Goal: Transaction & Acquisition: Download file/media

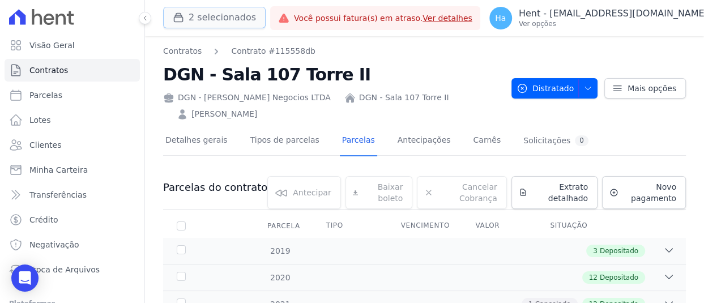
click at [218, 16] on button "2 selecionados" at bounding box center [214, 18] width 103 height 22
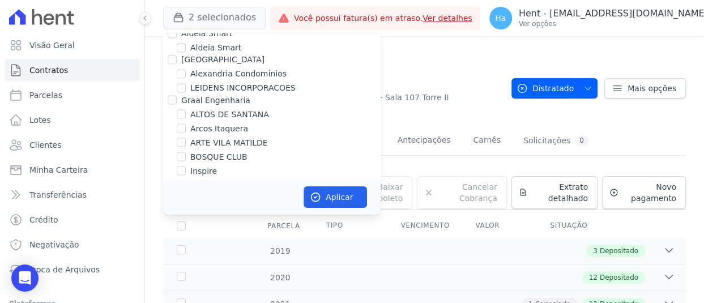
scroll to position [2828, 0]
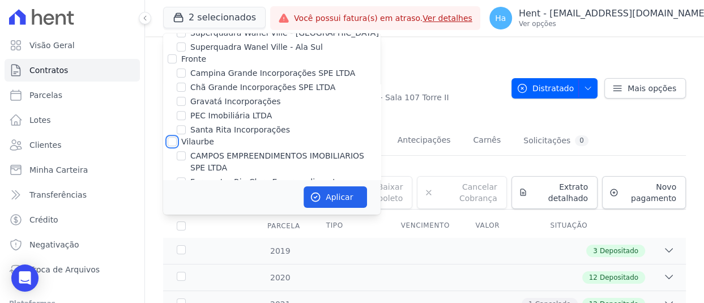
click at [172, 137] on input "Vilaurbe" at bounding box center [172, 141] width 9 height 9
checkbox input "true"
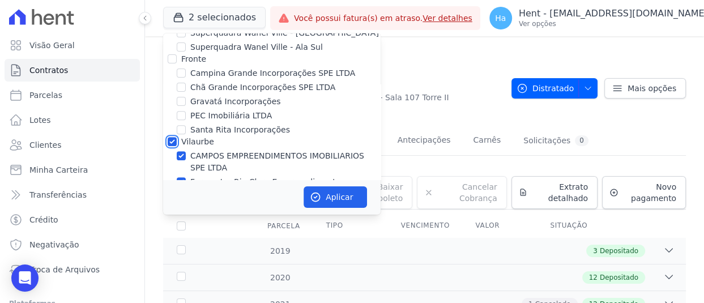
checkbox input "true"
click at [341, 202] on button "Aplicar" at bounding box center [335, 197] width 63 height 22
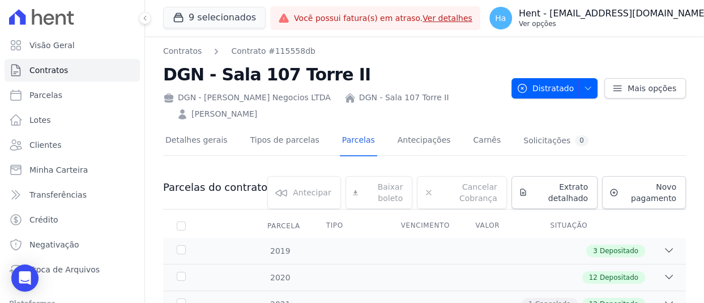
click at [625, 13] on p "Hent - [EMAIL_ADDRESS][DOMAIN_NAME]" at bounding box center [613, 13] width 189 height 11
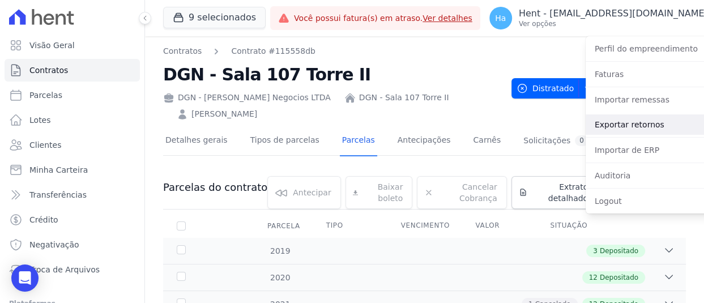
click at [625, 124] on link "Exportar retornos" at bounding box center [658, 124] width 145 height 20
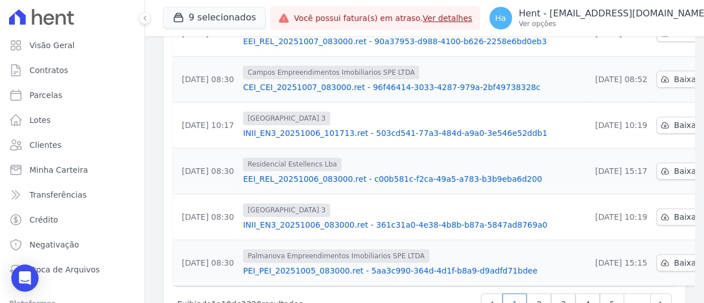
scroll to position [443, 0]
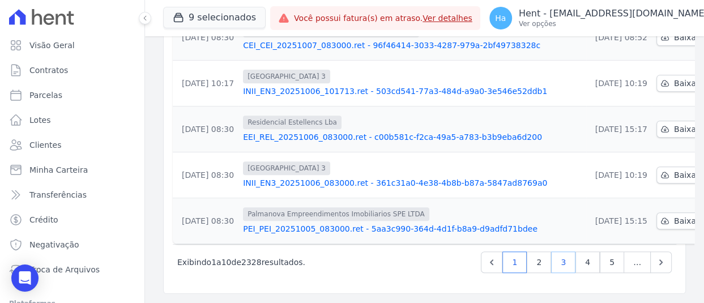
click at [561, 262] on link "3" at bounding box center [563, 263] width 24 height 22
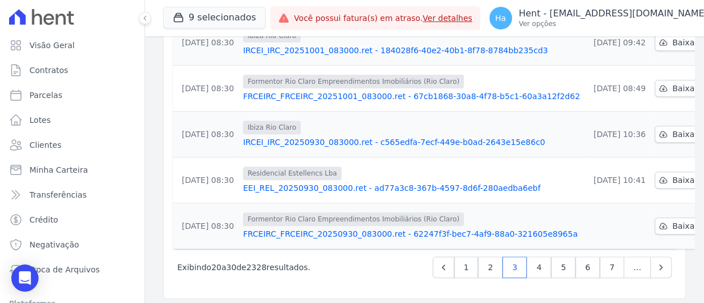
scroll to position [443, 0]
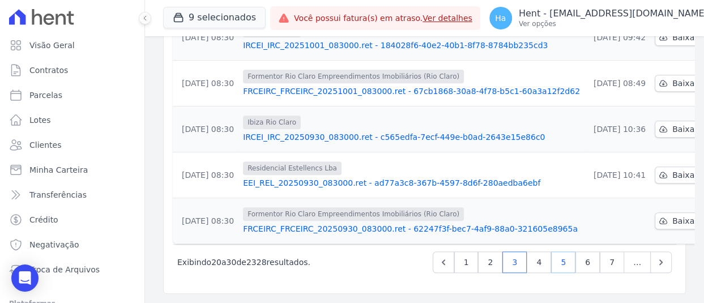
click at [553, 260] on link "5" at bounding box center [563, 263] width 24 height 22
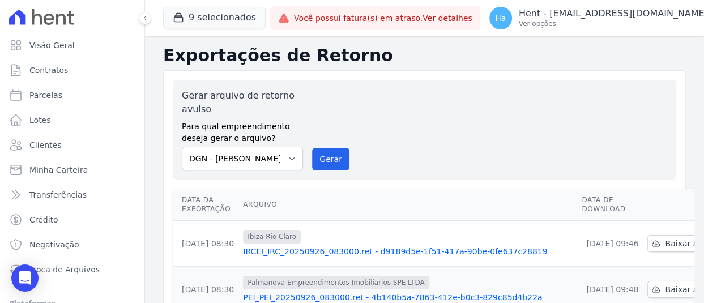
scroll to position [443, 0]
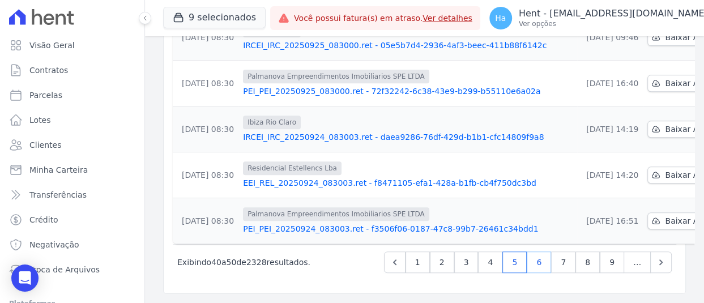
click at [533, 261] on link "6" at bounding box center [539, 263] width 24 height 22
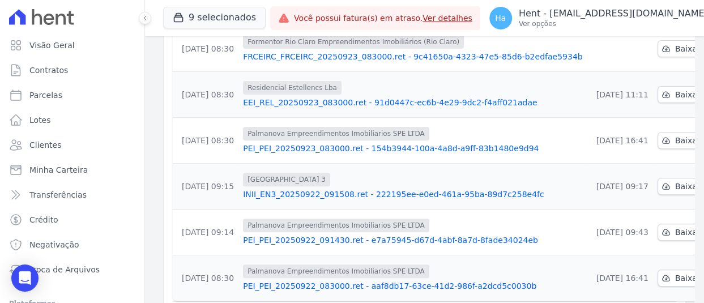
scroll to position [397, 0]
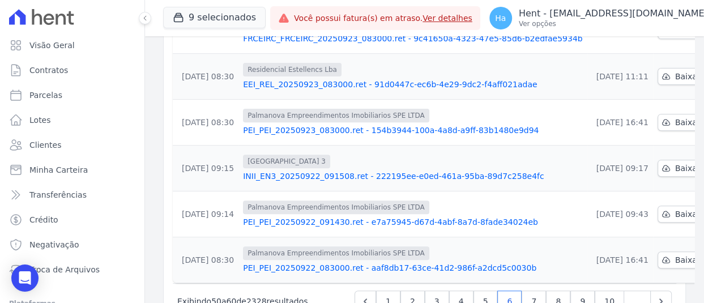
click at [298, 219] on link "PEI_PEI_20250922_091430.ret - e7a75945-d67d-4abf-8a7d-8fade34024eb" at bounding box center [412, 221] width 339 height 11
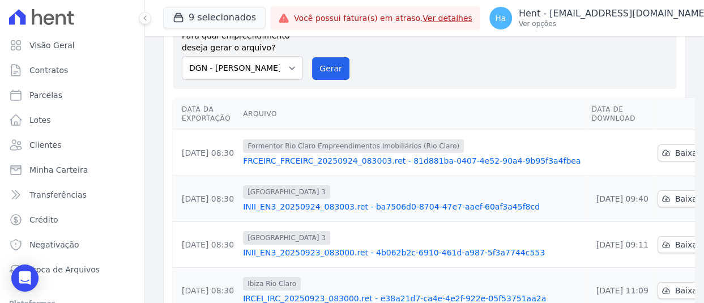
scroll to position [113, 0]
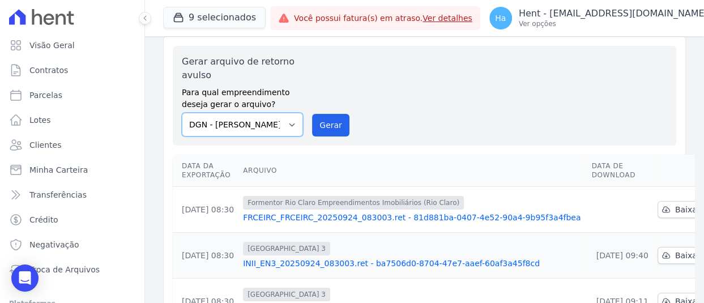
click at [291, 121] on select "Acaiá Residencial ACQUA 8 PELOTAS SPE LTDA ACQUA 8 PELOTAS SPE LTDA II ACQUA LI…" at bounding box center [242, 125] width 121 height 24
click at [530, 162] on th "Arquivo" at bounding box center [413, 171] width 349 height 32
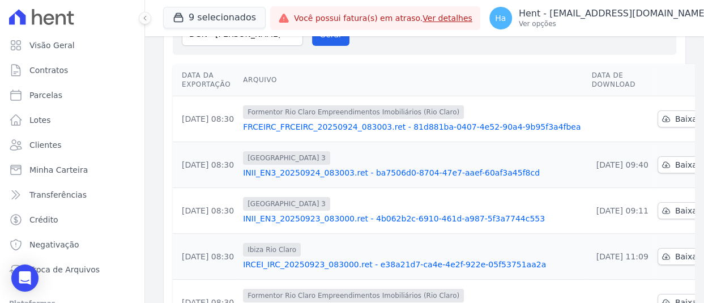
scroll to position [510, 0]
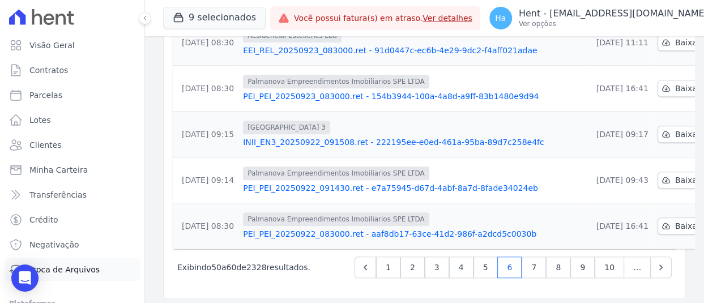
click at [88, 270] on span "Troca de Arquivos" at bounding box center [64, 269] width 70 height 11
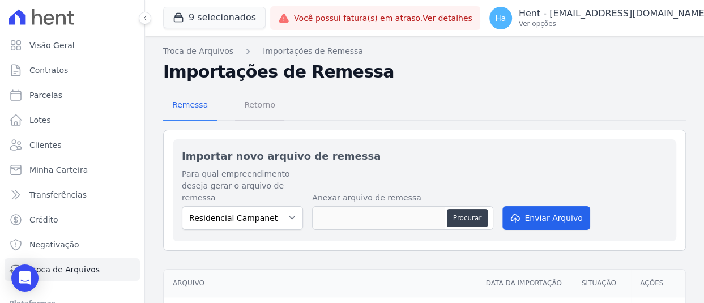
click at [251, 100] on span "Retorno" at bounding box center [259, 105] width 45 height 23
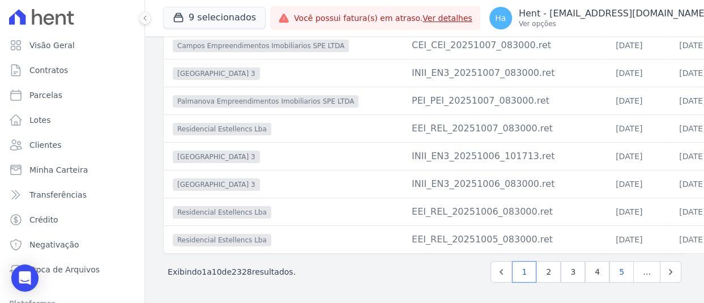
scroll to position [209, 0]
click at [564, 271] on link "3" at bounding box center [573, 272] width 24 height 22
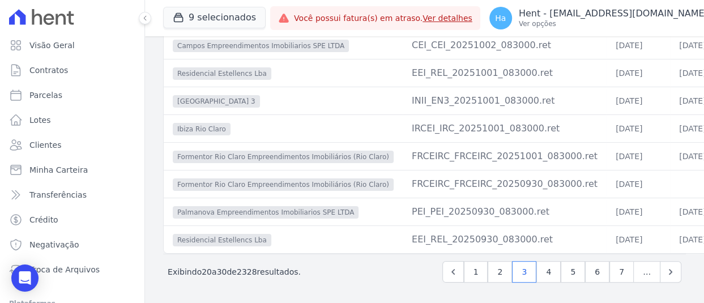
scroll to position [209, 0]
click at [569, 270] on link "5" at bounding box center [573, 272] width 24 height 22
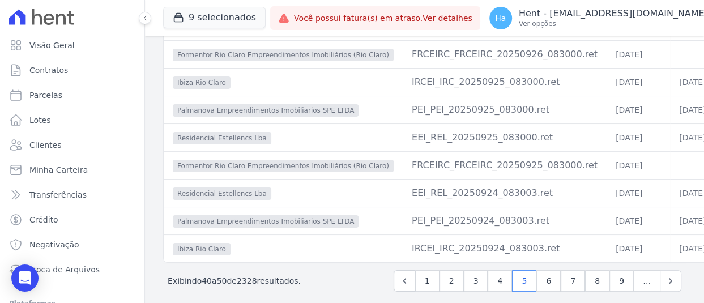
scroll to position [209, 0]
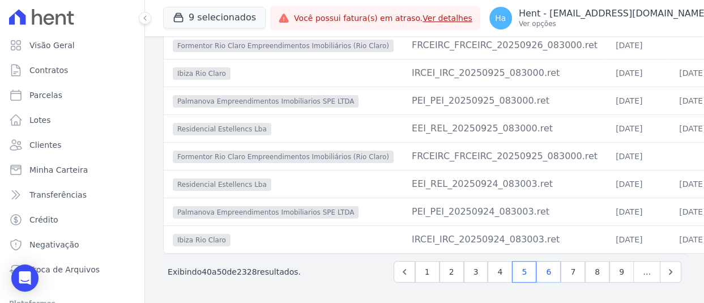
click at [540, 269] on link "6" at bounding box center [549, 272] width 24 height 22
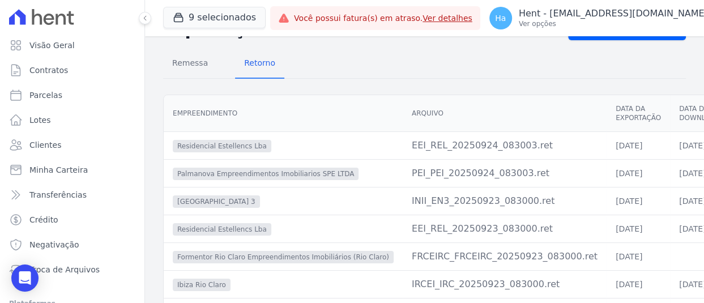
scroll to position [209, 0]
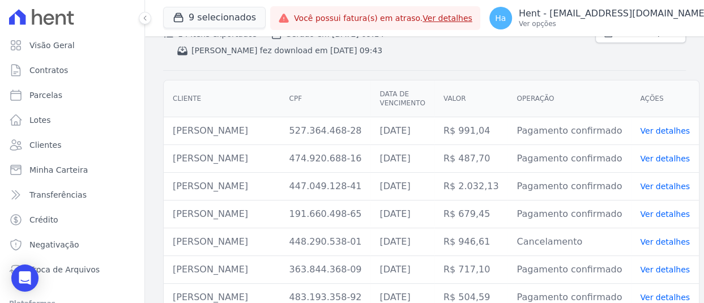
scroll to position [51, 0]
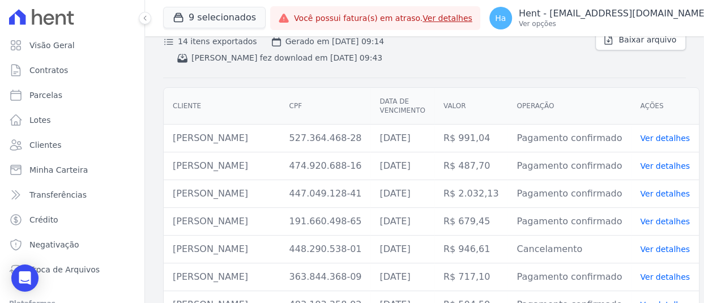
drag, startPoint x: 286, startPoint y: 141, endPoint x: 172, endPoint y: 146, distance: 114.0
click at [172, 146] on td "Carlos Vinícius Roque" at bounding box center [222, 139] width 116 height 28
copy td "Carlos Vinícius Roque"
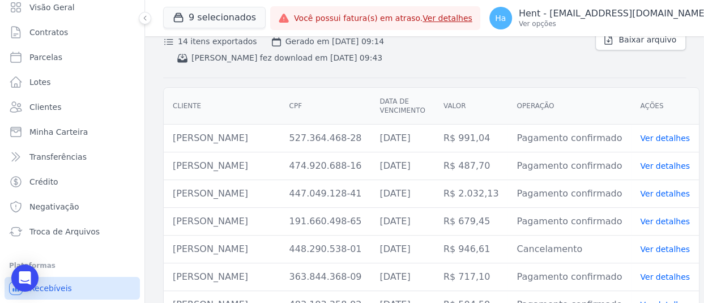
scroll to position [84, 0]
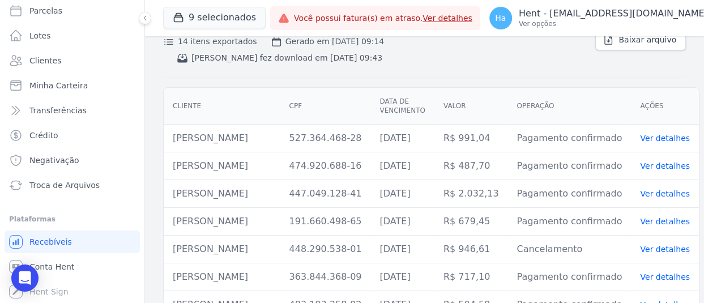
drag, startPoint x: 232, startPoint y: 169, endPoint x: 171, endPoint y: 169, distance: 60.6
click at [171, 169] on td "[PERSON_NAME]" at bounding box center [222, 166] width 116 height 28
copy td "[PERSON_NAME]"
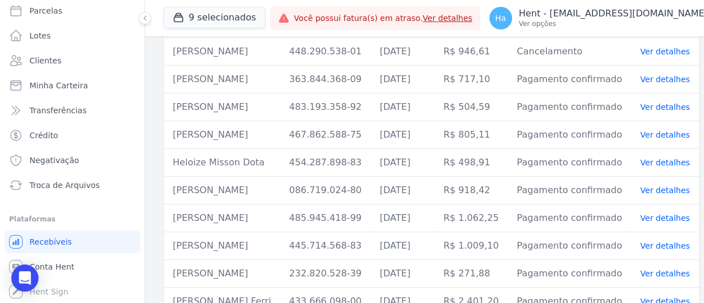
scroll to position [221, 0]
drag, startPoint x: 295, startPoint y: 165, endPoint x: 165, endPoint y: 160, distance: 129.3
click at [165, 160] on td "[PERSON_NAME]" at bounding box center [222, 163] width 116 height 28
copy td "[PERSON_NAME]"
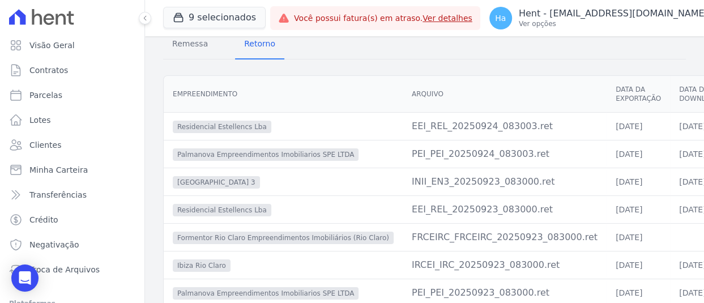
scroll to position [209, 0]
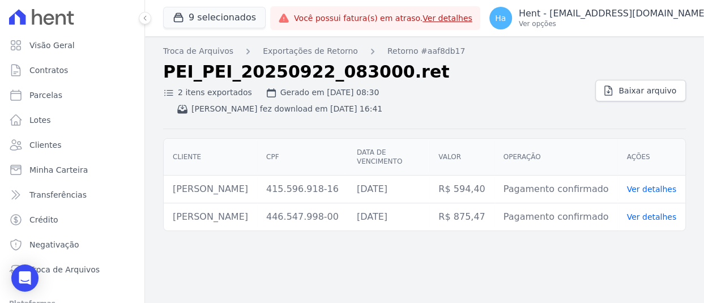
drag, startPoint x: 267, startPoint y: 186, endPoint x: 170, endPoint y: 186, distance: 96.9
click at [170, 186] on td "Ingrid Maioral Novo" at bounding box center [211, 190] width 94 height 28
copy td "Ingrid Maioral Novo"
drag, startPoint x: 311, startPoint y: 50, endPoint x: 303, endPoint y: 279, distance: 229.1
click at [311, 50] on link "Exportações de Retorno" at bounding box center [310, 51] width 95 height 12
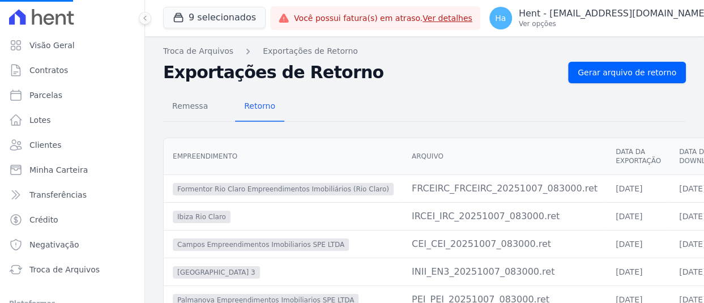
scroll to position [209, 0]
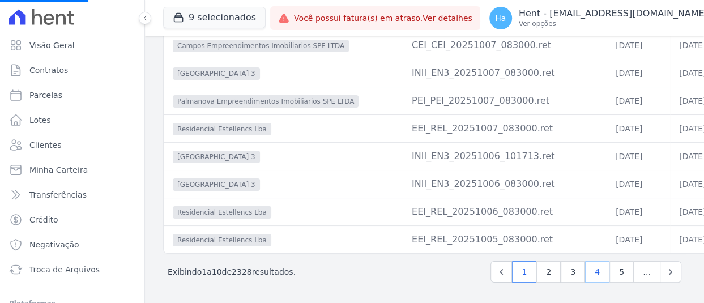
click at [594, 273] on link "4" at bounding box center [597, 272] width 24 height 22
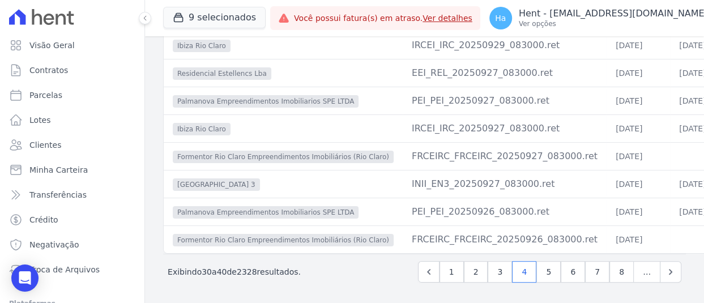
scroll to position [209, 0]
click at [615, 273] on link "8" at bounding box center [622, 272] width 24 height 22
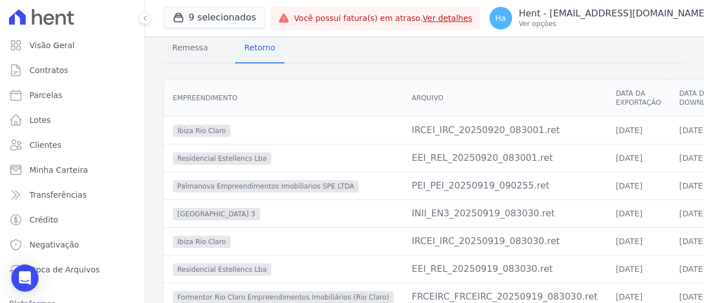
scroll to position [209, 0]
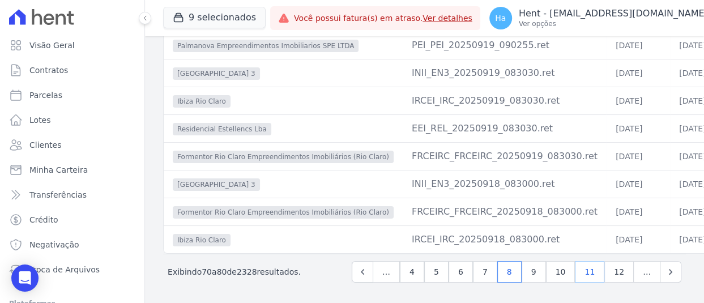
click at [589, 272] on link "11" at bounding box center [589, 272] width 29 height 22
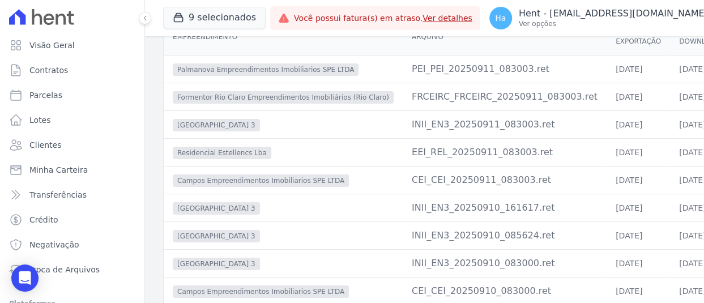
scroll to position [209, 0]
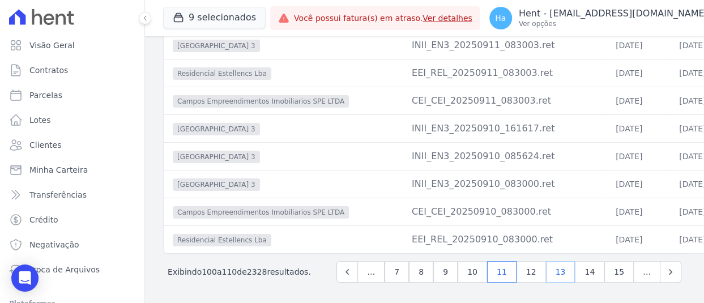
click at [560, 272] on link "13" at bounding box center [560, 272] width 29 height 22
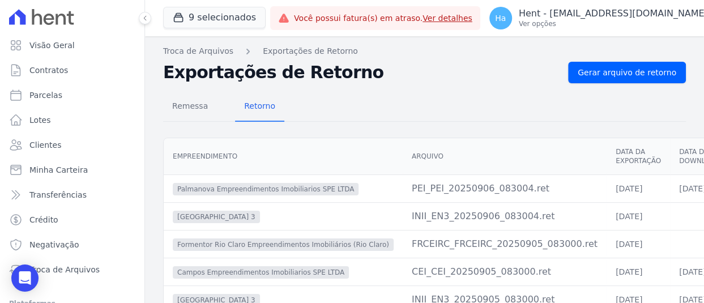
scroll to position [209, 0]
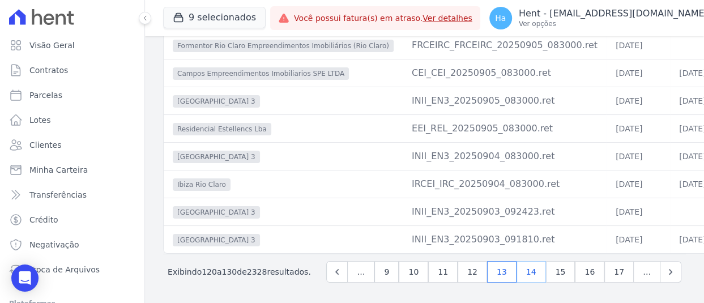
click at [533, 275] on link "14" at bounding box center [531, 272] width 29 height 22
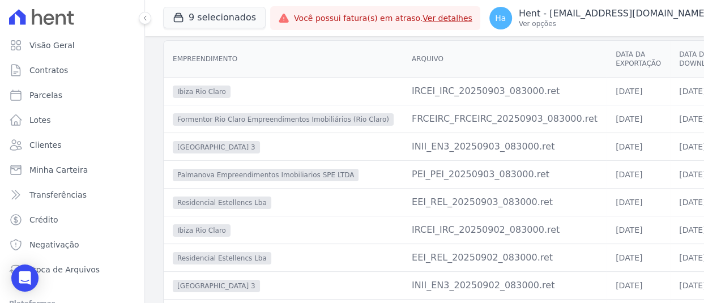
scroll to position [113, 0]
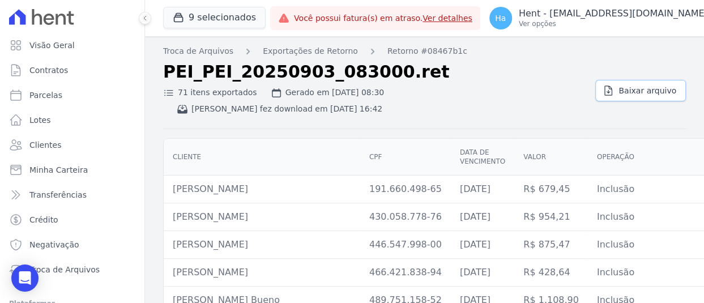
click at [639, 94] on span "Baixar arquivo" at bounding box center [648, 90] width 58 height 11
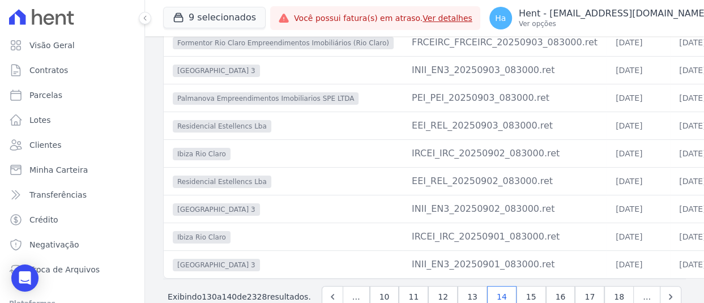
scroll to position [96, 0]
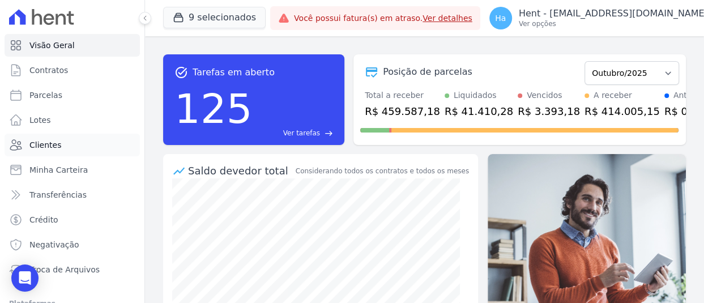
click at [40, 145] on span "Clientes" at bounding box center [45, 144] width 32 height 11
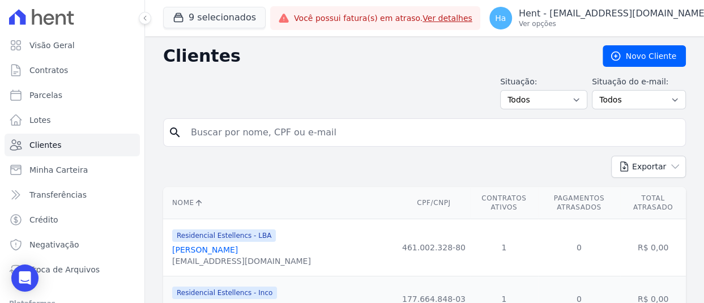
click at [266, 130] on input "search" at bounding box center [432, 132] width 497 height 23
paste input "[PERSON_NAME]"
type input "[PERSON_NAME]"
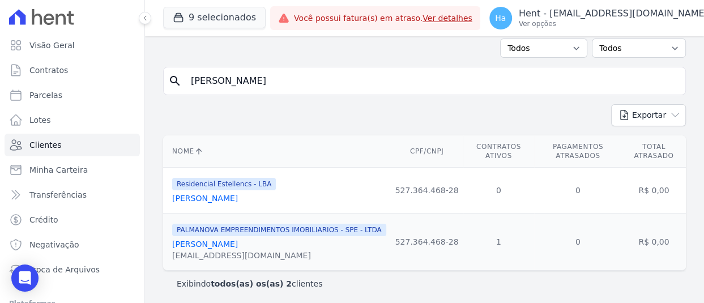
scroll to position [53, 0]
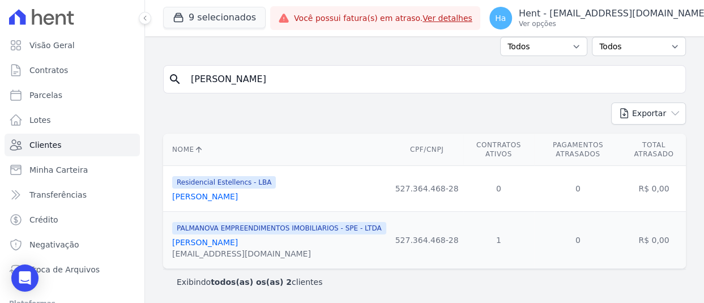
click at [235, 243] on link "[PERSON_NAME]" at bounding box center [205, 242] width 66 height 9
drag, startPoint x: 316, startPoint y: 79, endPoint x: 46, endPoint y: 79, distance: 270.3
click at [46, 79] on div "Visão Geral Contratos Parcelas Lotes Clientes Minha Carteira Transferências Cré…" at bounding box center [352, 151] width 704 height 303
paste input "Laura Zago"
type input "Laura Zago"
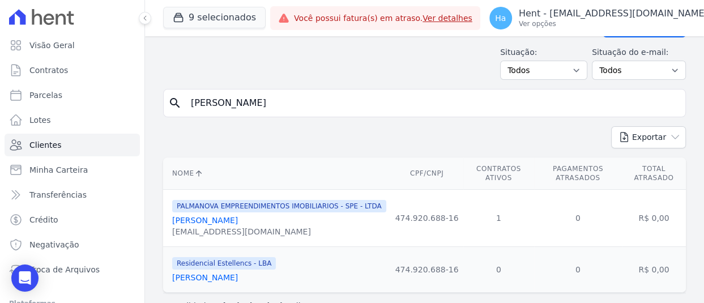
scroll to position [53, 0]
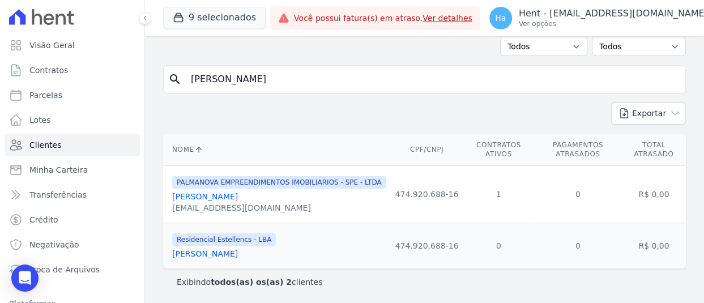
click at [202, 197] on link "Laura Zago" at bounding box center [205, 196] width 66 height 9
drag, startPoint x: 254, startPoint y: 84, endPoint x: 114, endPoint y: 76, distance: 139.7
click at [114, 77] on div "Visão Geral Contratos Parcelas Lotes Clientes Minha Carteira Transferências Cré…" at bounding box center [352, 151] width 704 height 303
paste input "Gabriel Barboza De Oliveira"
type input "Gabriel Barboza De Oliveira"
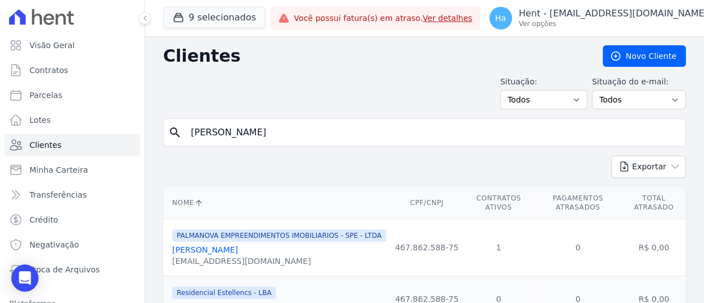
scroll to position [53, 0]
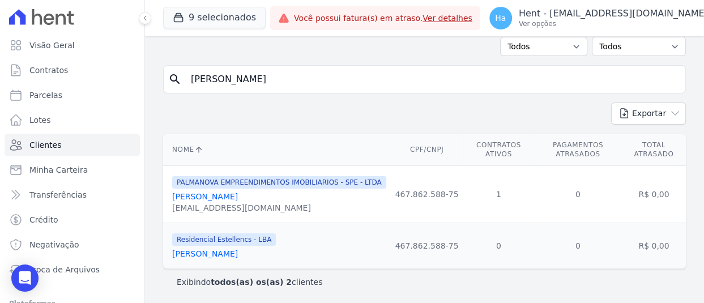
click at [238, 196] on link "Gabriel Barboza De Oliveira" at bounding box center [205, 196] width 66 height 9
drag, startPoint x: 220, startPoint y: 70, endPoint x: 276, endPoint y: 72, distance: 55.6
click at [221, 68] on input "Gabriel Barboza De Oliveira" at bounding box center [432, 79] width 497 height 23
click at [352, 78] on input "Gabriel Barboza De Oliveira" at bounding box center [432, 79] width 497 height 23
drag, startPoint x: 372, startPoint y: 80, endPoint x: 141, endPoint y: 80, distance: 230.7
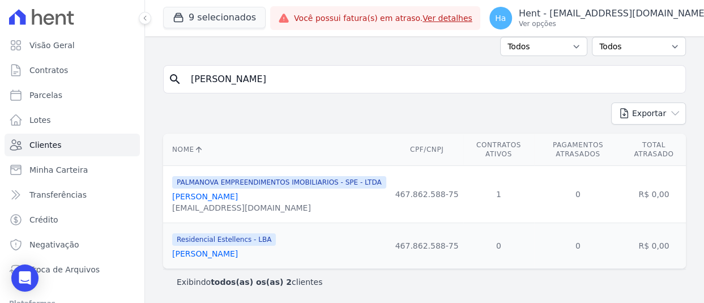
click at [142, 80] on div "Visão Geral Contratos Parcelas Lotes Clientes Minha Carteira Transferências Cré…" at bounding box center [352, 151] width 704 height 303
paste input "Ingrid Maioral Novo"
type input "Ingrid Maioral Novo"
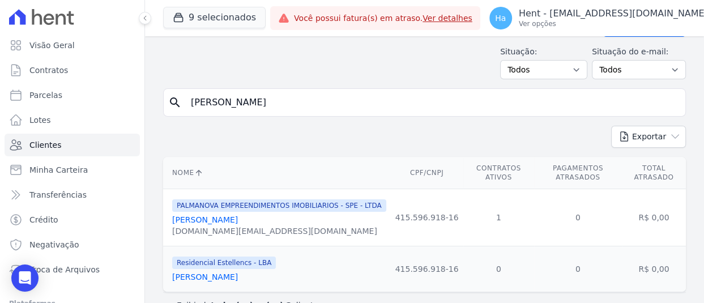
scroll to position [53, 0]
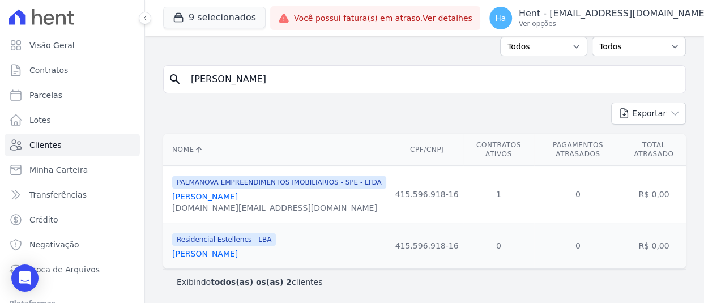
click at [232, 192] on link "Ingrid Maioral Novo" at bounding box center [205, 196] width 66 height 9
click at [219, 192] on link "Ingrid Maioral Novo" at bounding box center [205, 196] width 66 height 9
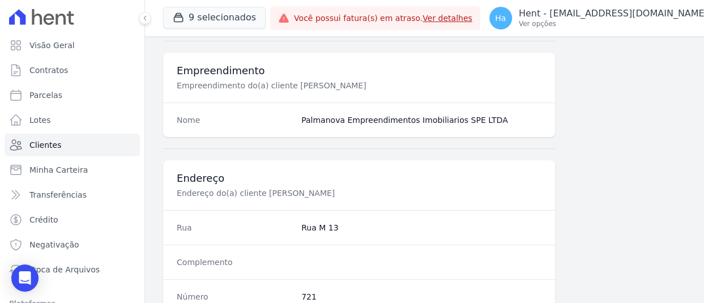
scroll to position [765, 0]
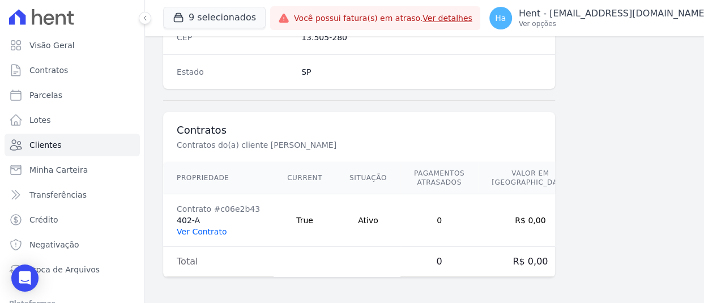
click at [200, 231] on link "Ver Contrato" at bounding box center [202, 231] width 50 height 9
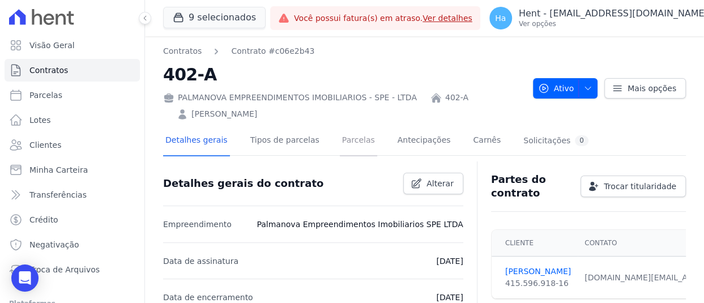
click at [342, 137] on link "Parcelas" at bounding box center [358, 141] width 37 height 30
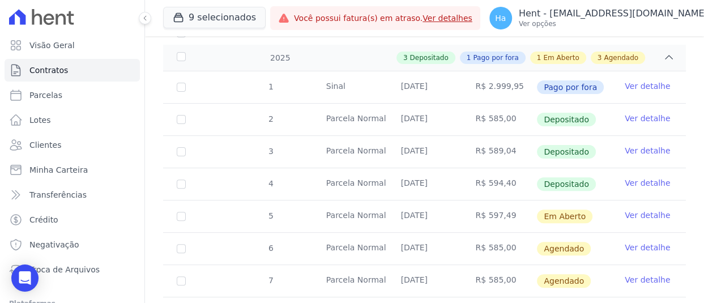
scroll to position [189, 0]
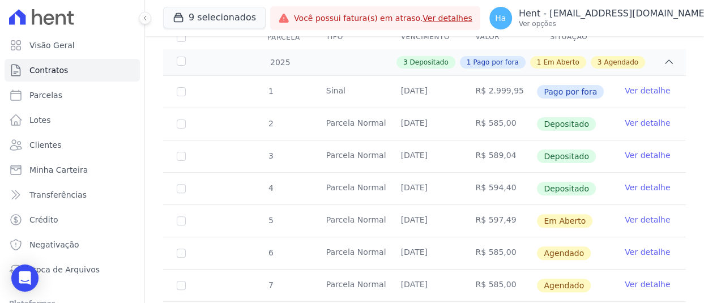
click at [636, 187] on link "Ver detalhe" at bounding box center [647, 187] width 45 height 11
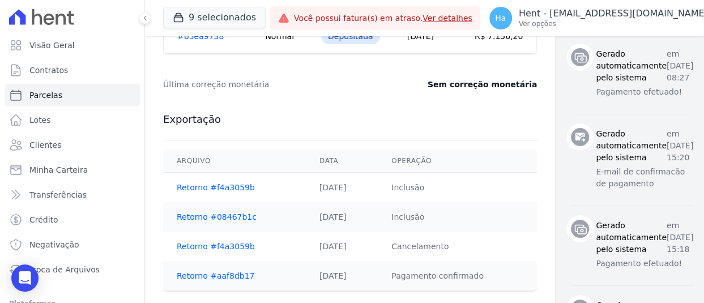
scroll to position [623, 0]
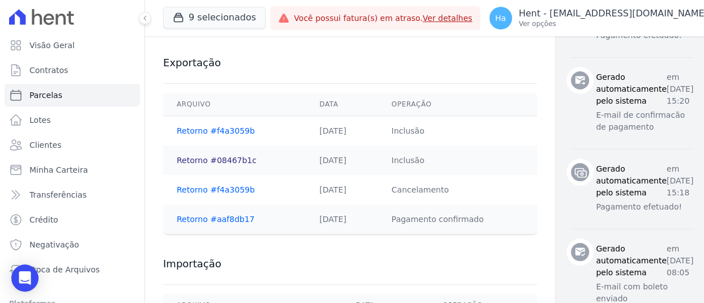
click at [188, 157] on link "Retorno #08467b1c" at bounding box center [217, 160] width 80 height 9
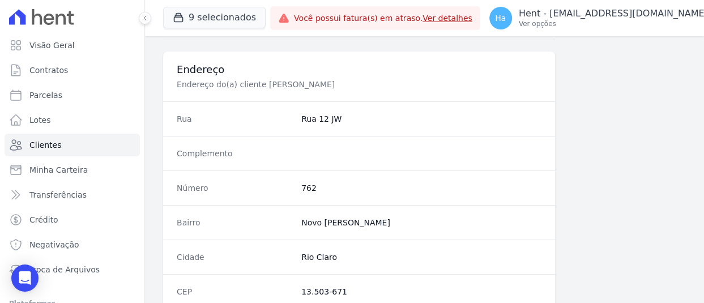
scroll to position [765, 0]
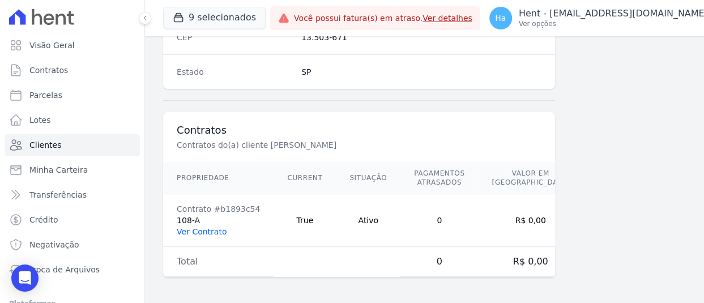
click at [193, 232] on link "Ver Contrato" at bounding box center [202, 231] width 50 height 9
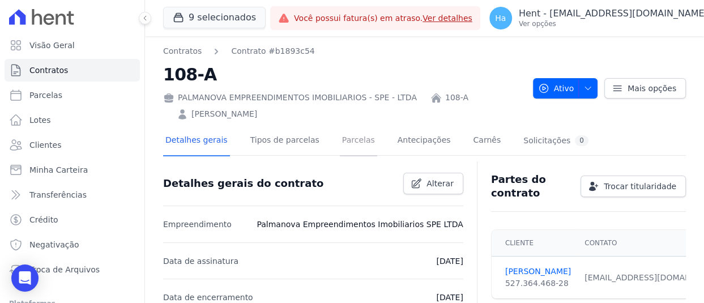
click at [340, 136] on link "Parcelas" at bounding box center [358, 141] width 37 height 30
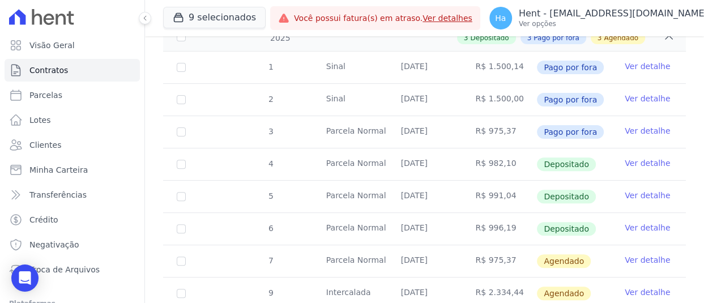
scroll to position [283, 0]
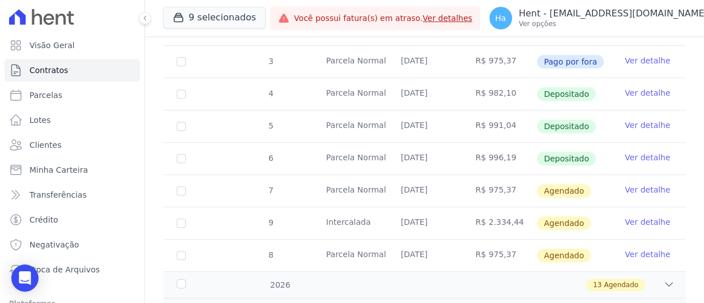
click at [630, 156] on link "Ver detalhe" at bounding box center [647, 157] width 45 height 11
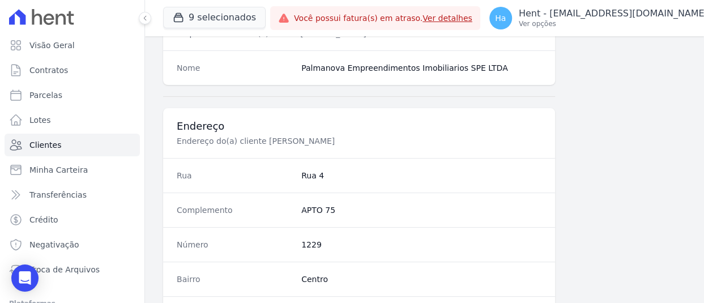
scroll to position [765, 0]
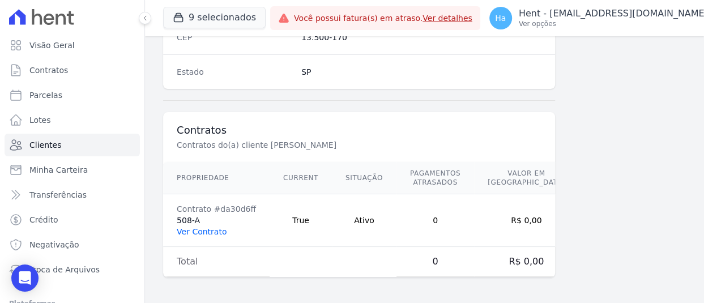
click at [202, 231] on link "Ver Contrato" at bounding box center [202, 231] width 50 height 9
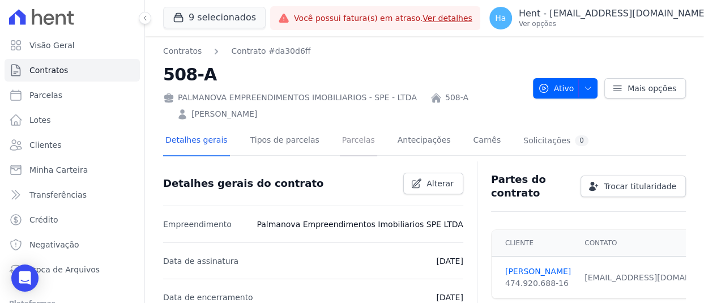
click at [340, 126] on link "Parcelas" at bounding box center [358, 141] width 37 height 30
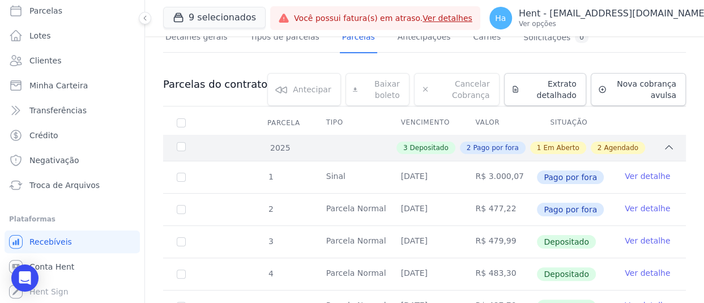
scroll to position [170, 0]
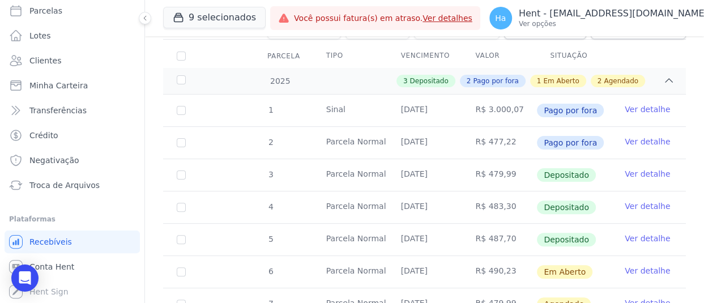
click at [638, 233] on link "Ver detalhe" at bounding box center [647, 238] width 45 height 11
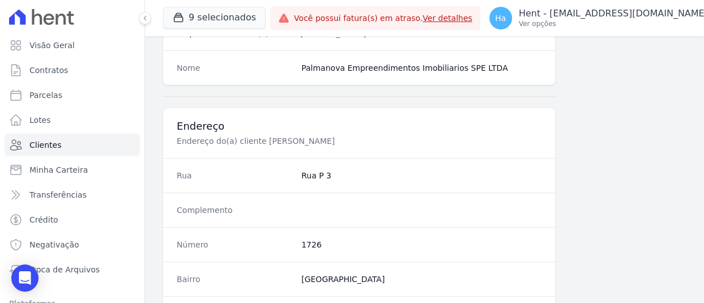
scroll to position [765, 0]
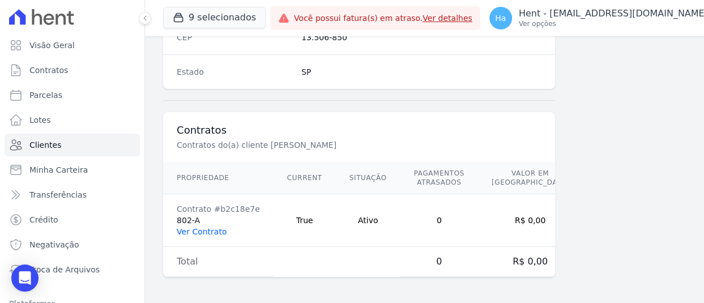
click at [202, 229] on link "Ver Contrato" at bounding box center [202, 231] width 50 height 9
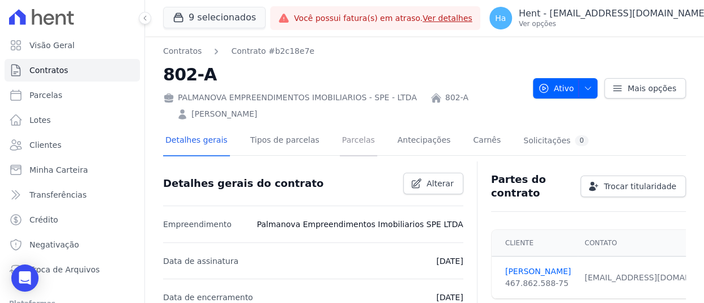
click at [351, 140] on link "Parcelas" at bounding box center [358, 141] width 37 height 30
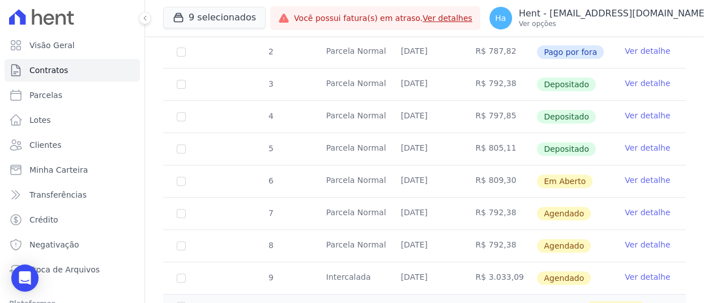
scroll to position [283, 0]
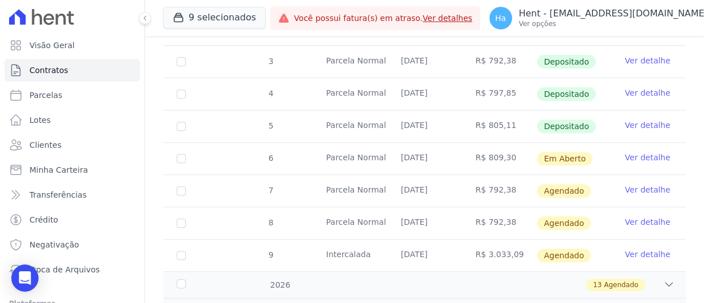
click at [636, 123] on link "Ver detalhe" at bounding box center [647, 125] width 45 height 11
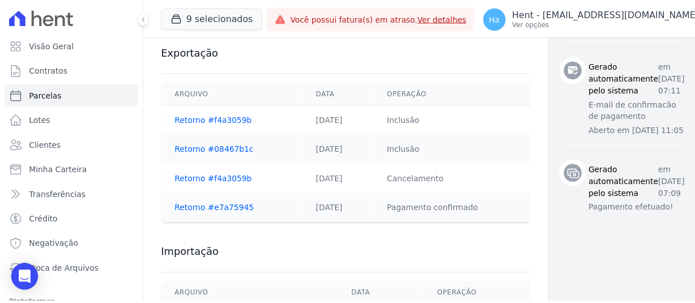
scroll to position [614, 0]
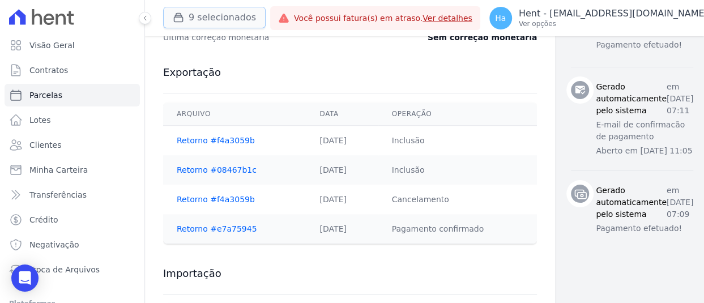
click at [215, 16] on button "9 selecionados" at bounding box center [214, 18] width 103 height 22
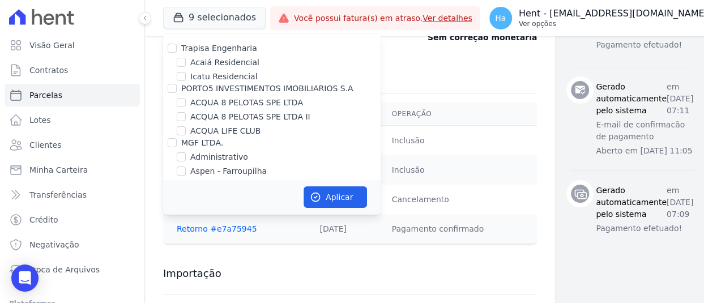
click at [623, 24] on p "Ver opções" at bounding box center [613, 23] width 189 height 9
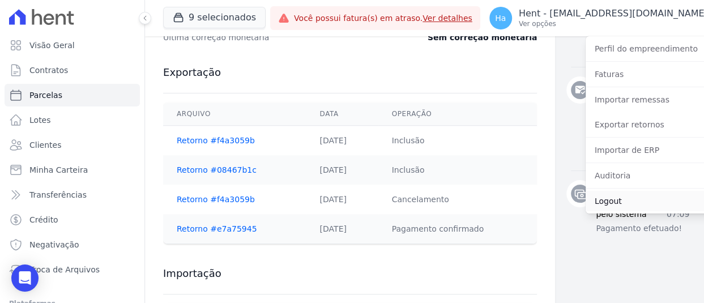
drag, startPoint x: 588, startPoint y: 198, endPoint x: 581, endPoint y: 194, distance: 8.4
click at [588, 198] on link "Logout" at bounding box center [658, 201] width 145 height 20
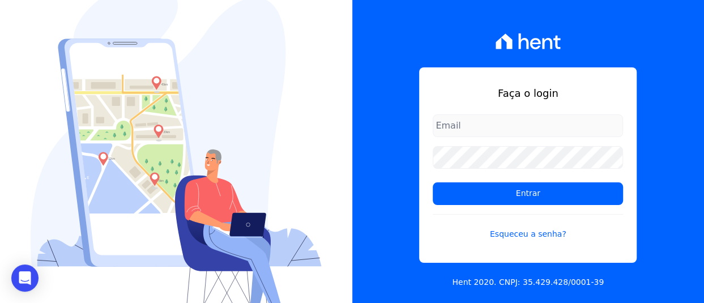
type input "[EMAIL_ADDRESS][DOMAIN_NAME]"
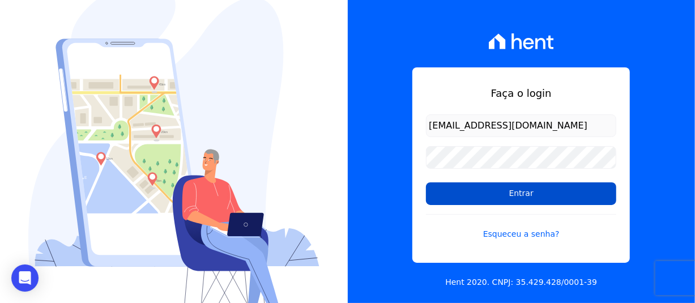
click at [502, 192] on input "Entrar" at bounding box center [521, 193] width 190 height 23
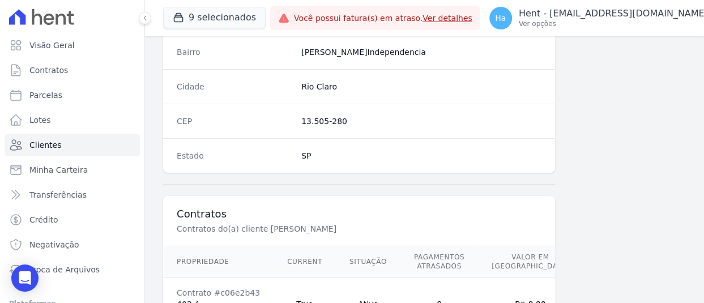
scroll to position [765, 0]
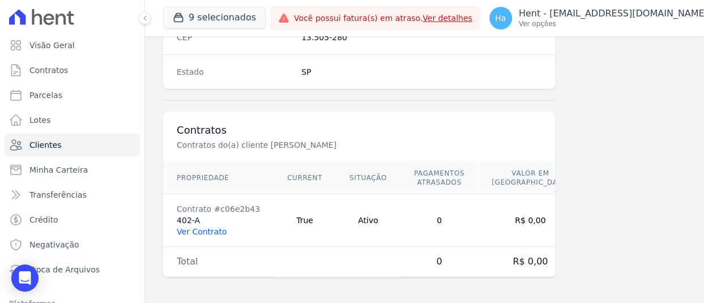
click at [194, 230] on link "Ver Contrato" at bounding box center [202, 231] width 50 height 9
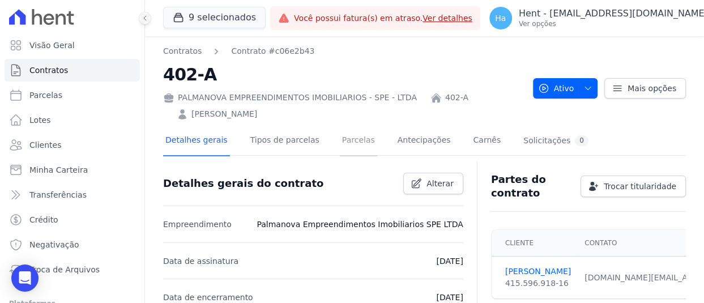
click at [340, 142] on link "Parcelas" at bounding box center [358, 141] width 37 height 30
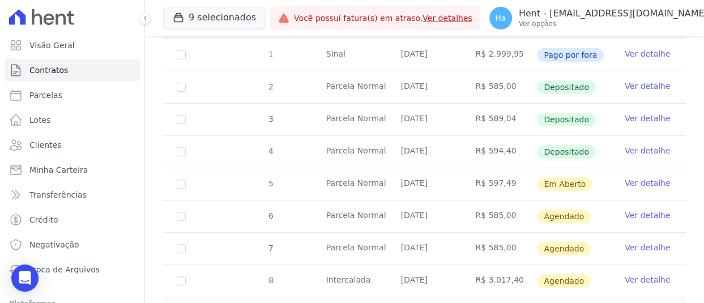
scroll to position [283, 0]
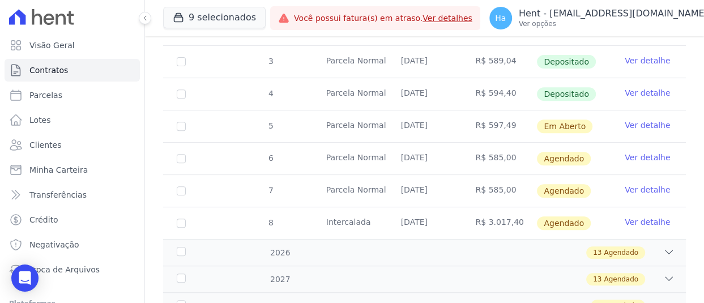
drag, startPoint x: 637, startPoint y: 90, endPoint x: 617, endPoint y: 77, distance: 24.1
click at [637, 91] on link "Ver detalhe" at bounding box center [647, 92] width 45 height 11
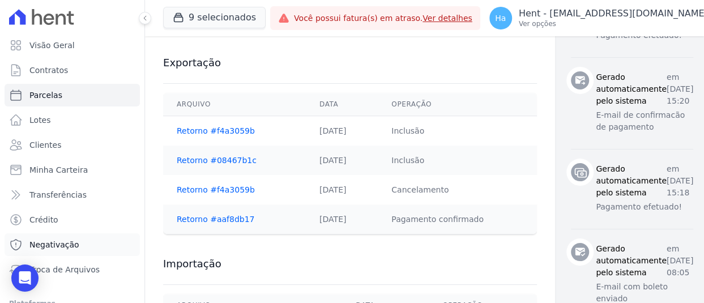
scroll to position [680, 0]
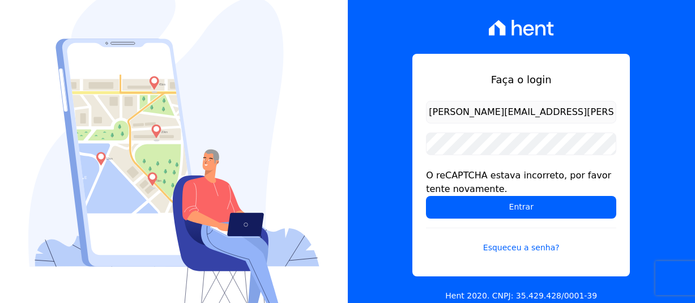
click at [535, 208] on input "Entrar" at bounding box center [521, 207] width 190 height 23
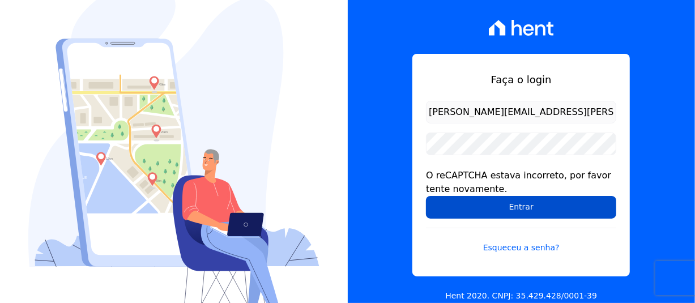
click at [521, 216] on input "Entrar" at bounding box center [521, 207] width 190 height 23
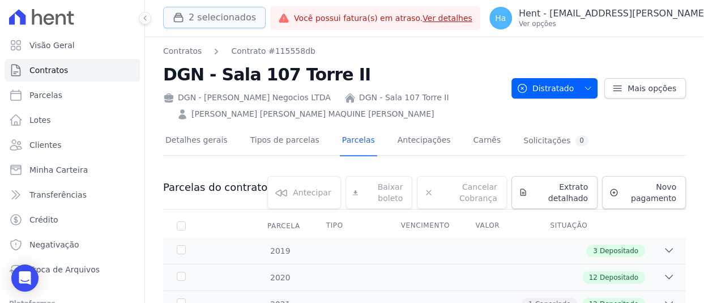
click at [220, 12] on button "2 selecionados" at bounding box center [214, 18] width 103 height 22
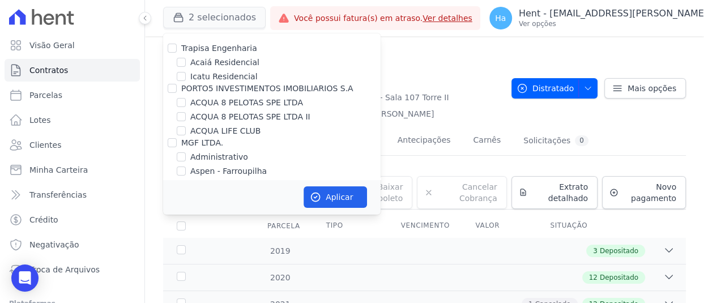
scroll to position [3758, 0]
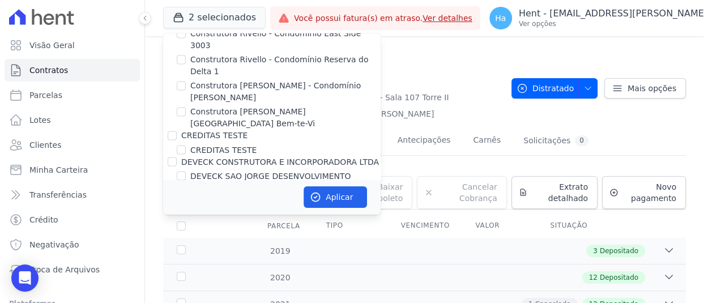
click at [175, 195] on input "[PERSON_NAME]" at bounding box center [172, 199] width 9 height 9
checkbox input "false"
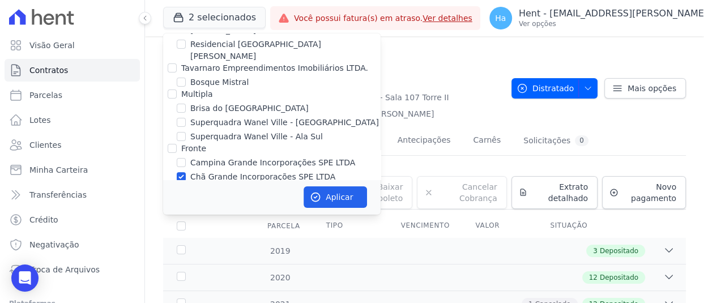
scroll to position [2719, 0]
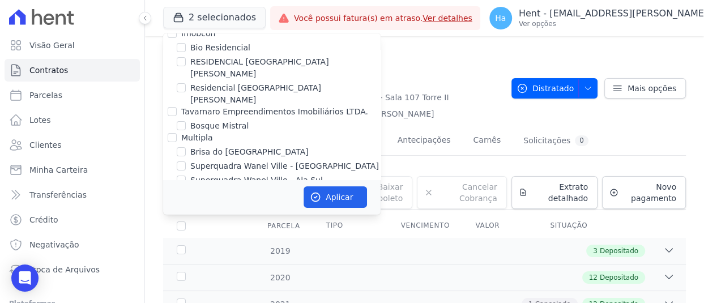
click at [184, 216] on input "Chã Grande Incorporações SPE LTDA" at bounding box center [181, 220] width 9 height 9
checkbox input "false"
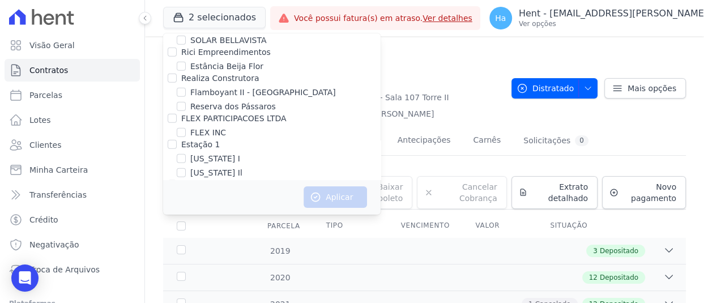
click at [181, 235] on input "[GEOGRAPHIC_DATA]" at bounding box center [181, 239] width 9 height 9
checkbox input "true"
click at [350, 196] on button "Aplicar" at bounding box center [335, 197] width 63 height 22
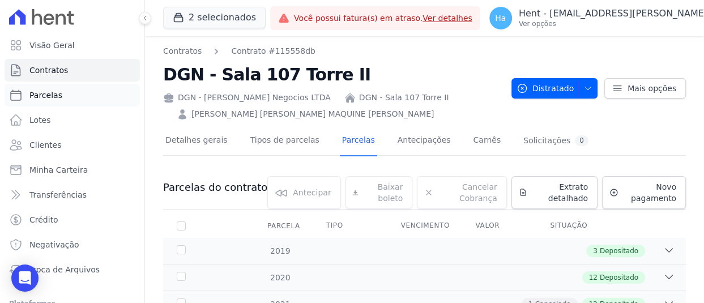
click at [43, 96] on span "Parcelas" at bounding box center [45, 95] width 33 height 11
select select
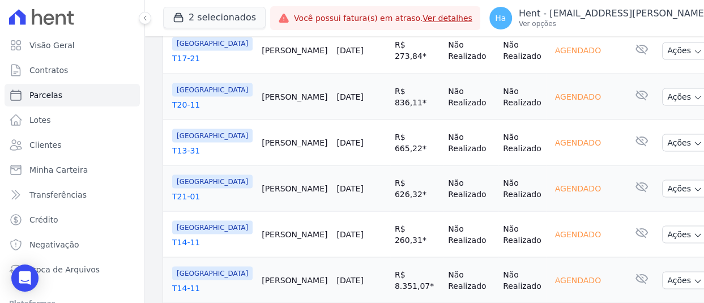
scroll to position [1417, 0]
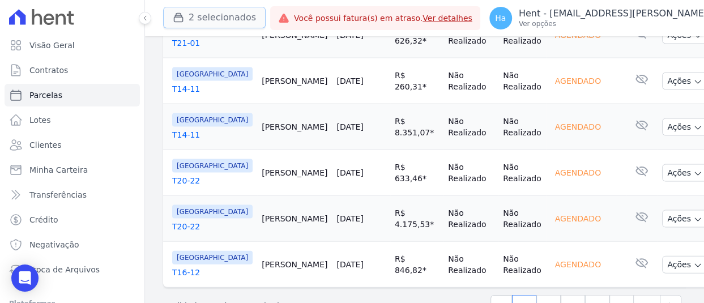
click at [235, 19] on button "2 selecionados" at bounding box center [214, 18] width 103 height 22
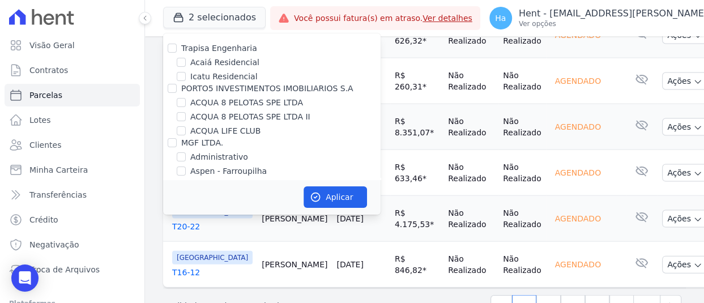
scroll to position [3758, 0]
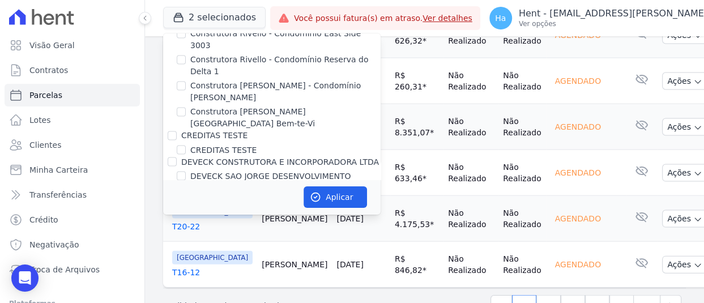
click at [172, 195] on input "[PERSON_NAME]" at bounding box center [172, 199] width 9 height 9
checkbox input "false"
click at [324, 196] on button "Aplicar" at bounding box center [335, 197] width 63 height 22
select select
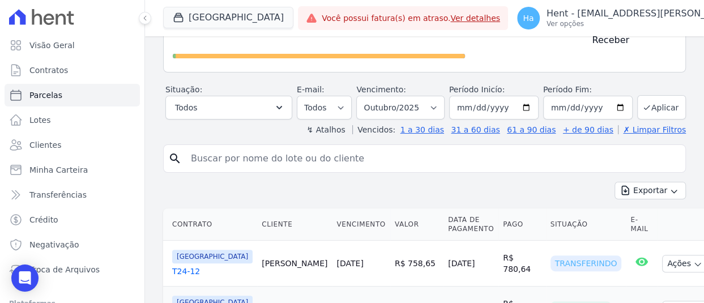
scroll to position [117, 0]
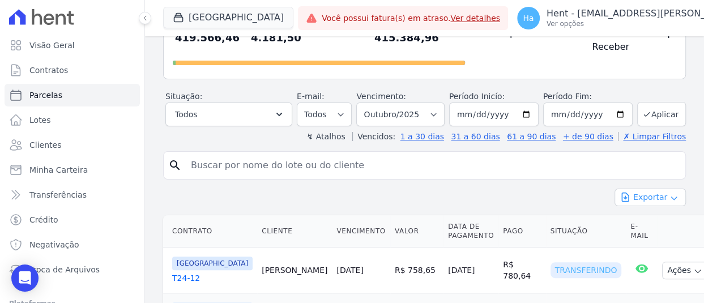
click at [658, 198] on button "Exportar" at bounding box center [650, 198] width 71 height 18
click at [651, 243] on span "Exportar CSV" at bounding box center [649, 243] width 60 height 11
